Goal: Transaction & Acquisition: Purchase product/service

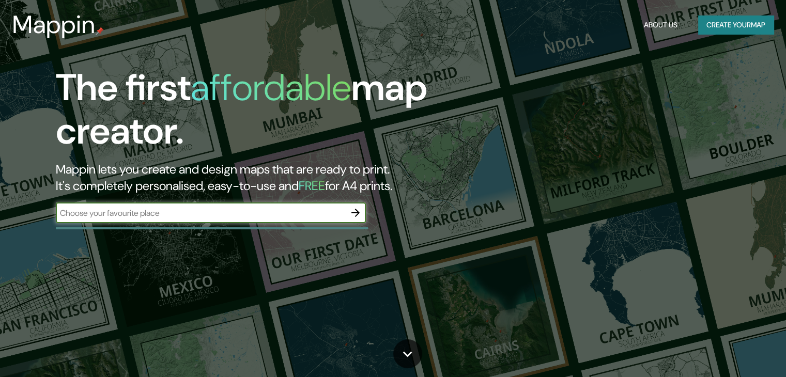
click at [256, 219] on div "​" at bounding box center [211, 213] width 310 height 21
click at [256, 217] on input "text" at bounding box center [200, 213] width 289 height 12
click at [707, 27] on button "Create your map" at bounding box center [735, 25] width 75 height 19
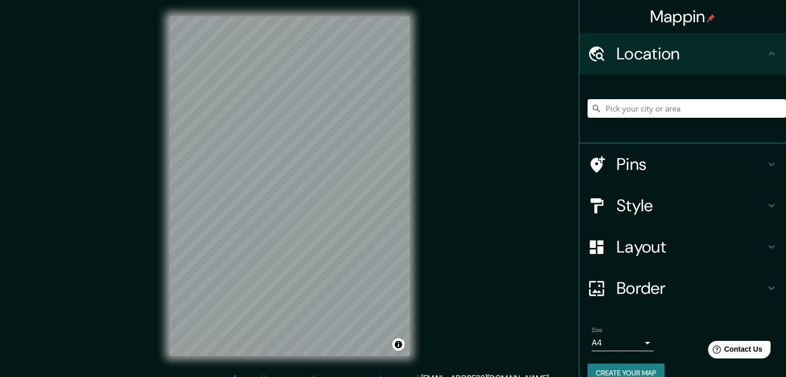
click at [664, 58] on h4 "Location" at bounding box center [691, 53] width 149 height 21
click at [618, 102] on input "Pick your city or area" at bounding box center [687, 108] width 199 height 19
click at [732, 110] on input "Huacho, Departamento de Lima, Perú" at bounding box center [687, 108] width 199 height 19
click at [738, 114] on input "Huacho, Departamento de Lima, Perú" at bounding box center [687, 108] width 199 height 19
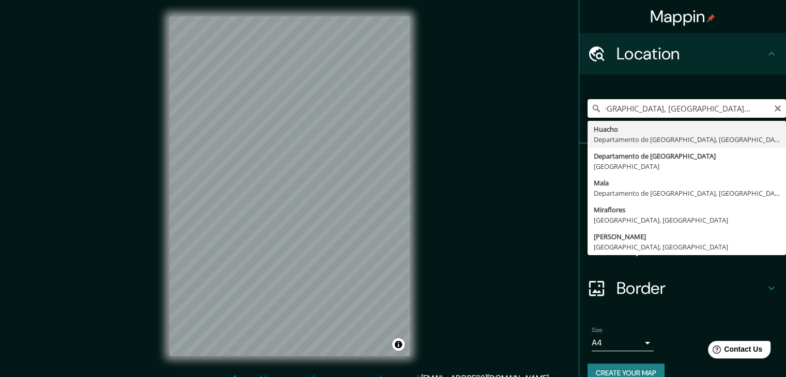
scroll to position [0, 22]
type input "Huacho, Departamento de Lima, Perú"
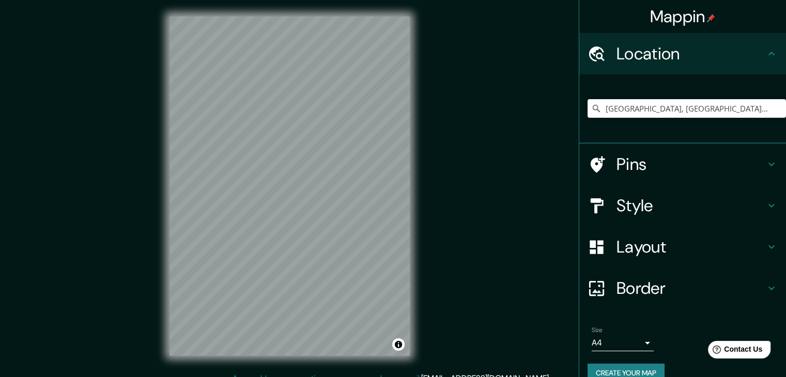
drag, startPoint x: 485, startPoint y: 261, endPoint x: 476, endPoint y: 254, distance: 11.9
click at [478, 256] on div "Mappin Location Huacho, Departamento de Lima, Perú Huacho Departamento de Lima,…" at bounding box center [393, 194] width 786 height 389
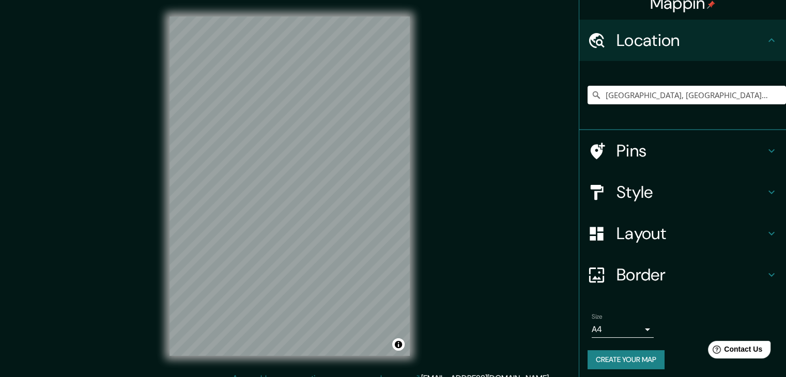
scroll to position [18, 0]
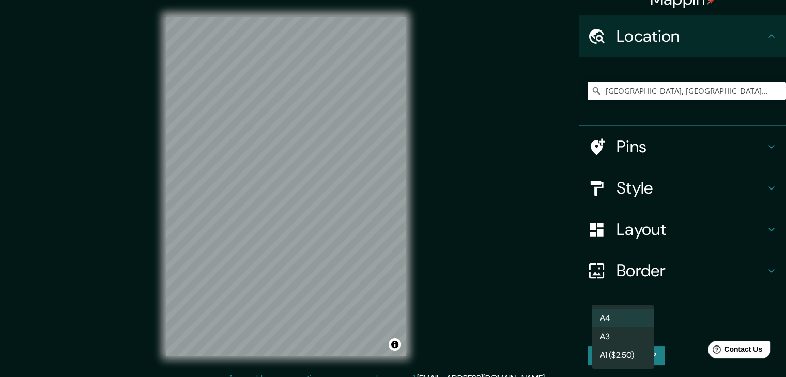
click at [623, 327] on body "Mappin Location Huacho, Departamento de Lima, Perú Huacho Departamento de Lima,…" at bounding box center [393, 188] width 786 height 377
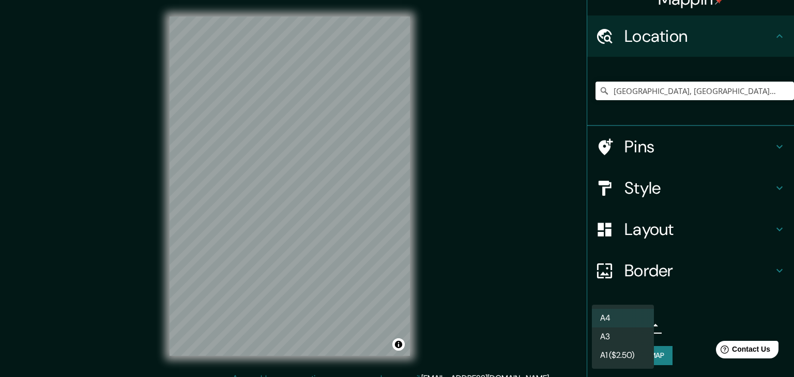
click at [705, 302] on div at bounding box center [397, 188] width 794 height 377
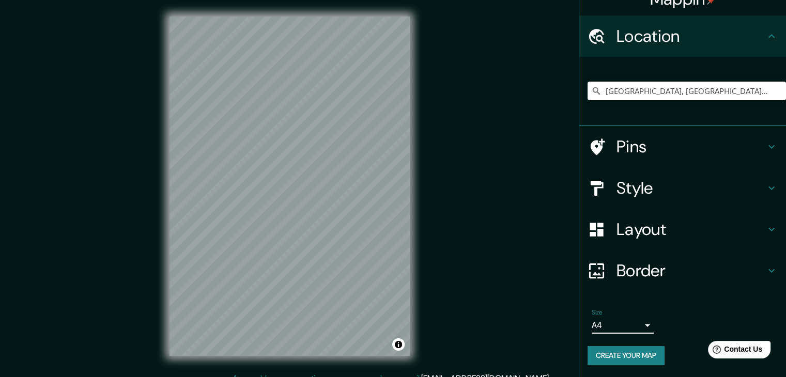
click at [649, 142] on h4 "Pins" at bounding box center [691, 146] width 149 height 21
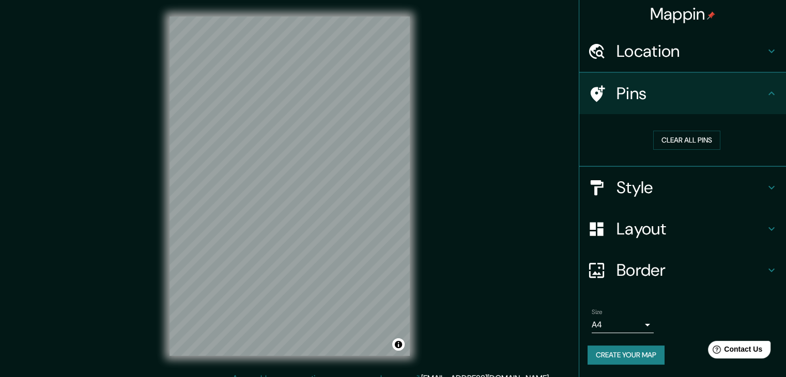
scroll to position [2, 0]
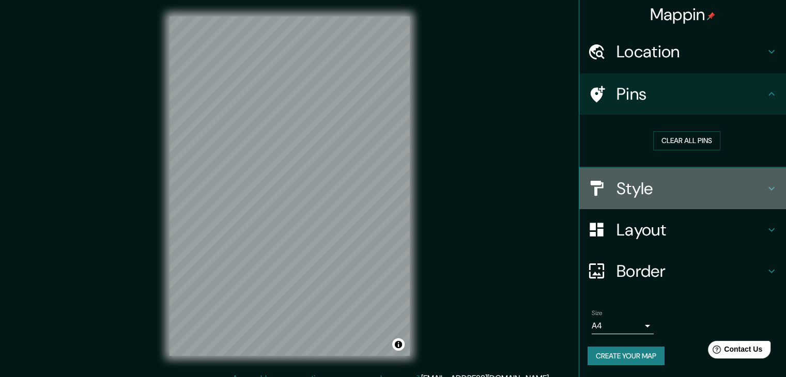
click at [602, 204] on div "Style" at bounding box center [682, 188] width 207 height 41
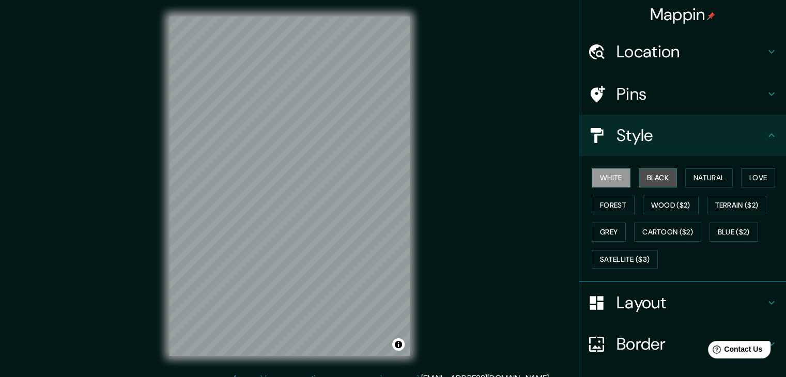
click at [658, 179] on button "Black" at bounding box center [658, 178] width 39 height 19
click at [645, 178] on button "Black" at bounding box center [658, 178] width 39 height 19
click at [611, 176] on button "White" at bounding box center [611, 178] width 39 height 19
click at [704, 176] on button "Natural" at bounding box center [709, 178] width 48 height 19
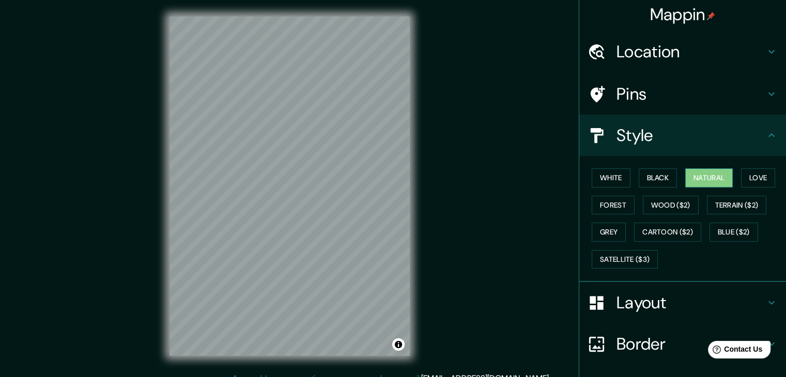
click at [706, 174] on button "Natural" at bounding box center [709, 178] width 48 height 19
click at [749, 177] on button "Love" at bounding box center [758, 178] width 34 height 19
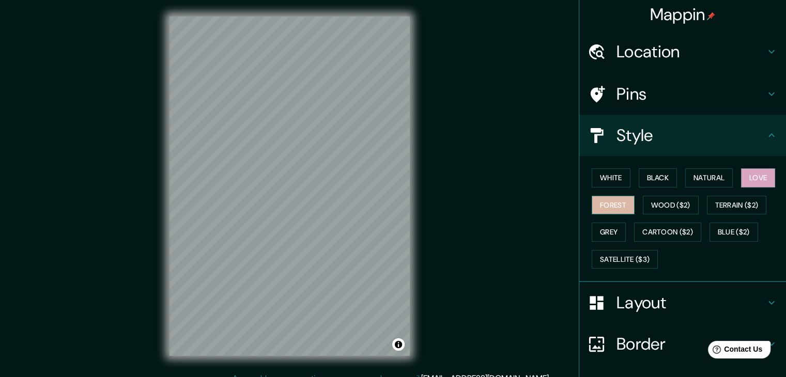
click at [607, 206] on button "Forest" at bounding box center [613, 205] width 43 height 19
click at [604, 230] on button "Grey" at bounding box center [609, 232] width 34 height 19
click at [598, 201] on button "Forest" at bounding box center [613, 205] width 43 height 19
click at [695, 174] on button "Natural" at bounding box center [709, 178] width 48 height 19
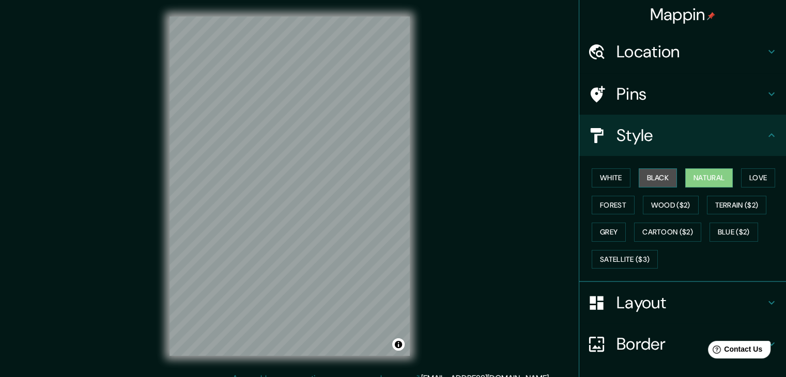
click at [659, 178] on button "Black" at bounding box center [658, 178] width 39 height 19
click at [610, 176] on button "White" at bounding box center [611, 178] width 39 height 19
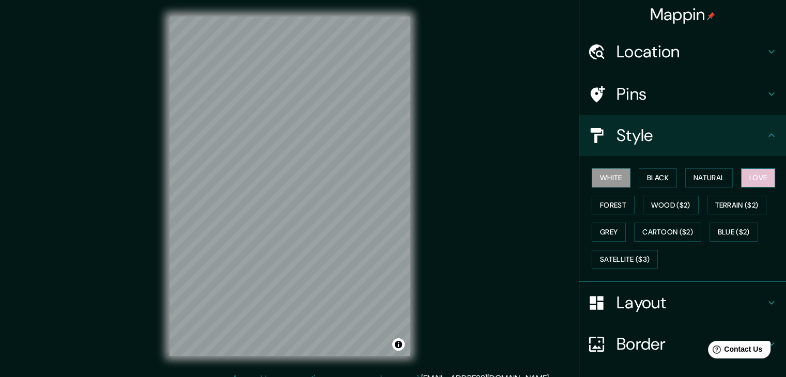
click at [749, 180] on button "Love" at bounding box center [758, 178] width 34 height 19
click at [703, 179] on button "Natural" at bounding box center [709, 178] width 48 height 19
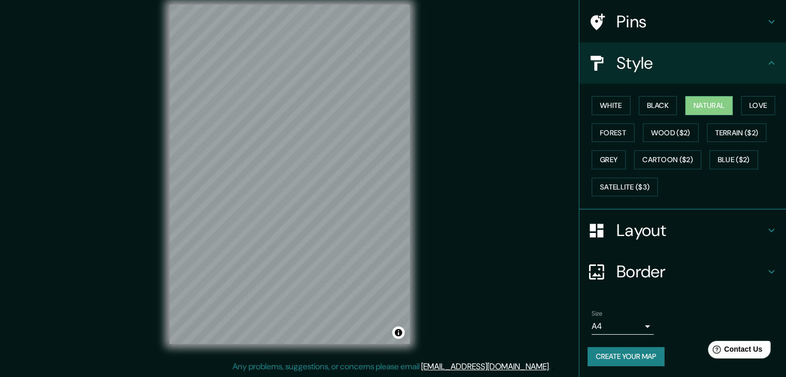
scroll to position [0, 0]
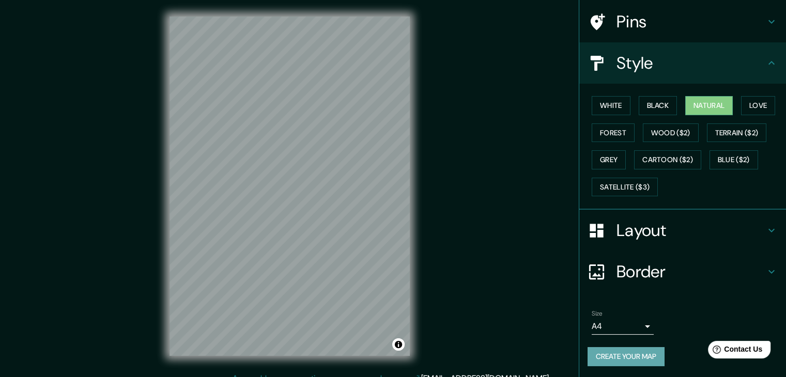
click at [609, 357] on button "Create your map" at bounding box center [626, 356] width 77 height 19
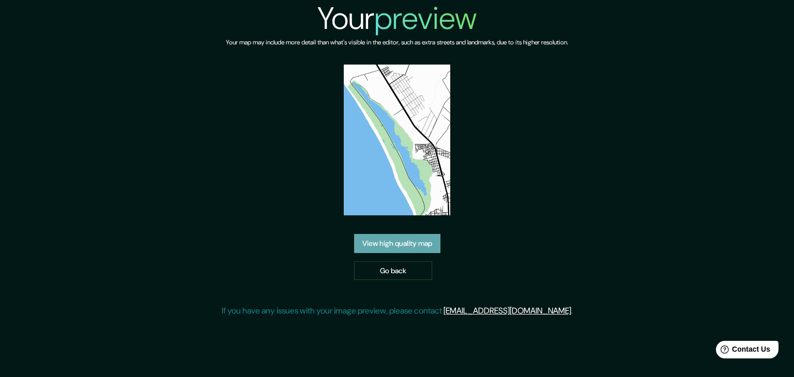
click at [403, 247] on link "View high quality map" at bounding box center [397, 243] width 86 height 19
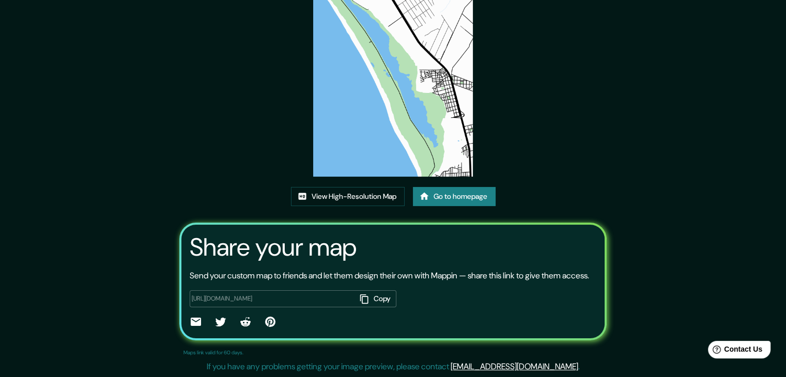
scroll to position [4, 0]
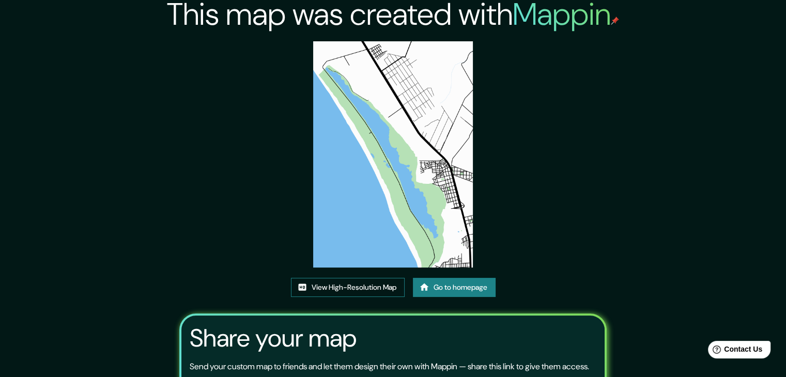
click at [331, 288] on link "View High-Resolution Map" at bounding box center [348, 287] width 114 height 19
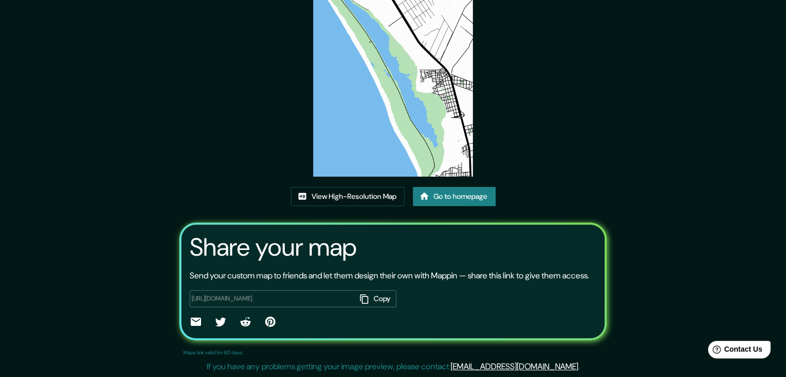
scroll to position [0, 0]
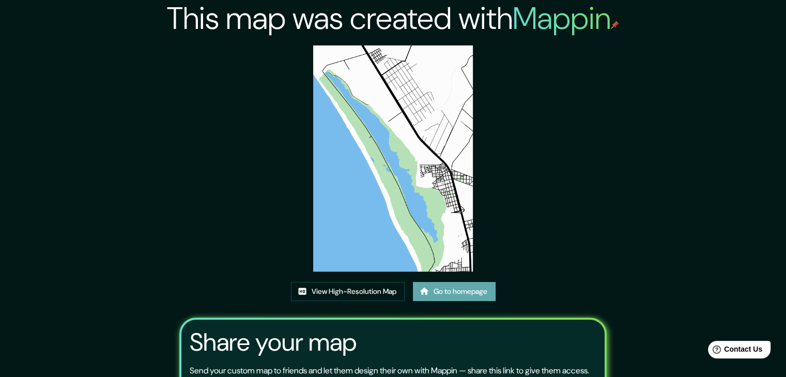
click at [423, 289] on icon at bounding box center [424, 291] width 9 height 7
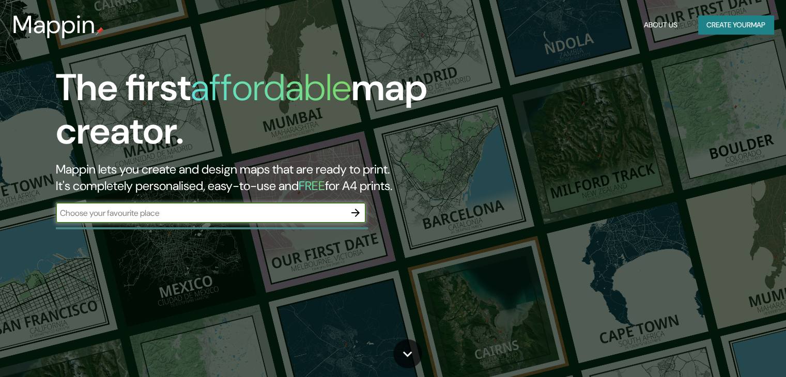
click at [213, 208] on input "text" at bounding box center [200, 213] width 289 height 12
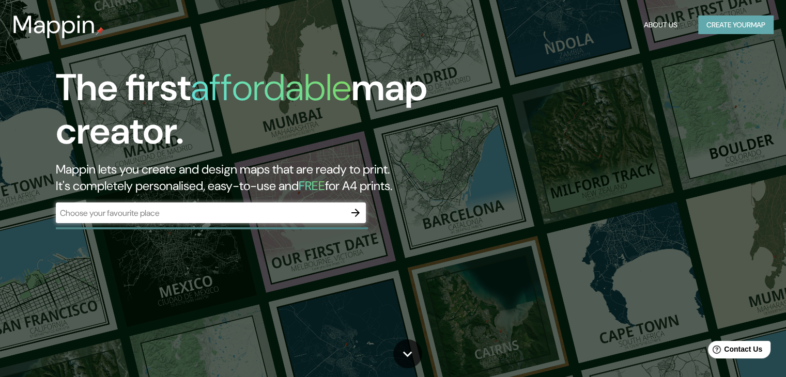
click at [724, 23] on button "Create your map" at bounding box center [735, 25] width 75 height 19
